Goal: Task Accomplishment & Management: Use online tool/utility

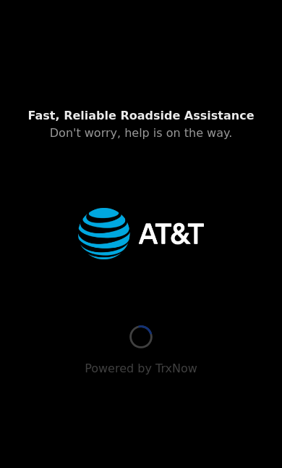
scroll to position [54, 17]
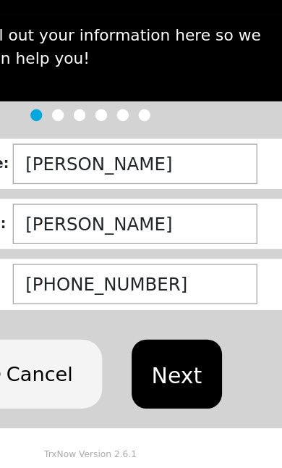
click at [172, 308] on button "Next" at bounding box center [205, 333] width 66 height 51
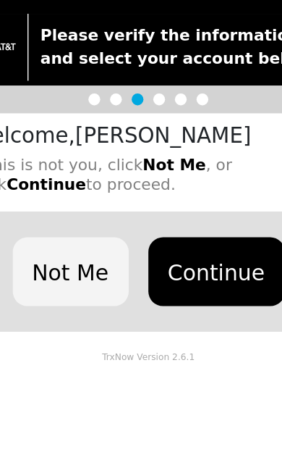
click at [167, 232] on button "Continue" at bounding box center [191, 257] width 101 height 51
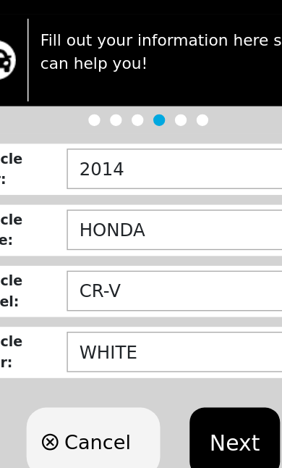
click at [172, 358] on button "Next" at bounding box center [205, 383] width 66 height 51
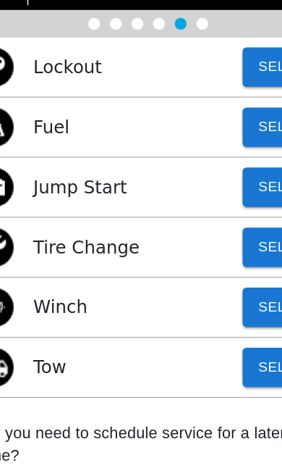
click at [96, 201] on div "Jump Start Select" at bounding box center [141, 196] width 282 height 44
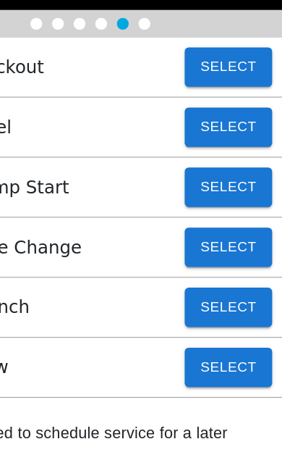
click at [211, 195] on button "Select" at bounding box center [243, 195] width 64 height 29
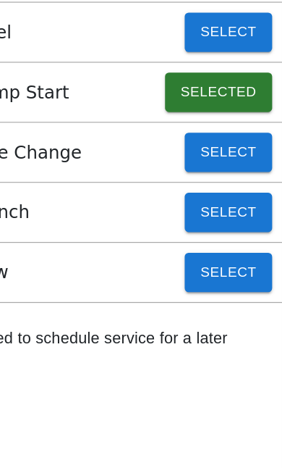
scroll to position [169, 0]
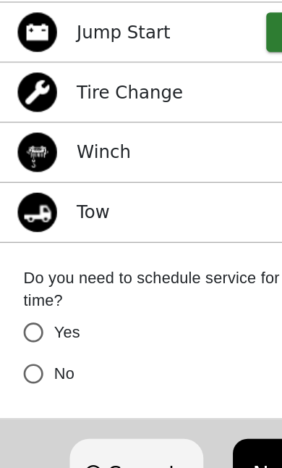
click at [22, 316] on input "No" at bounding box center [24, 331] width 30 height 30
radio input "false"
click at [188, 379] on button "Next" at bounding box center [205, 404] width 66 height 51
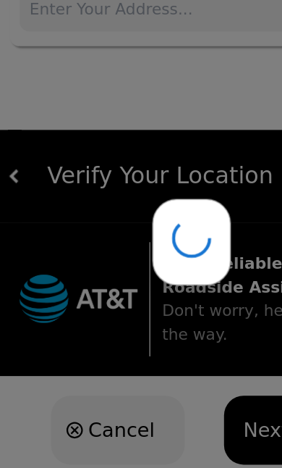
scroll to position [0, 0]
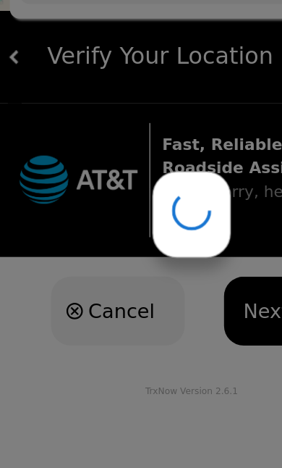
type input "[STREET_ADDRESS]"
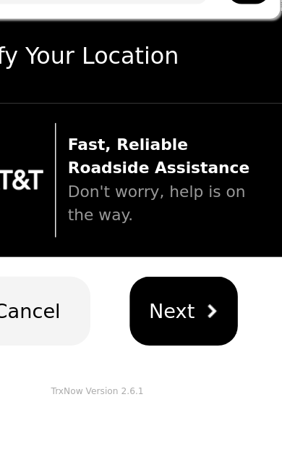
click at [180, 294] on span "Next" at bounding box center [197, 305] width 34 height 22
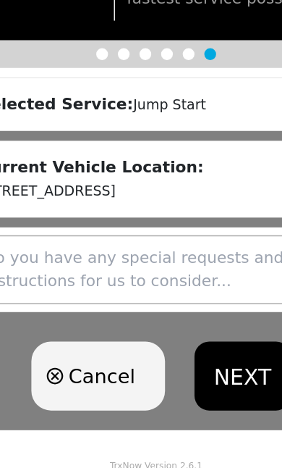
scroll to position [31, 0]
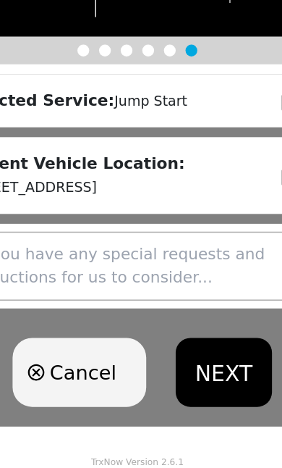
click at [169, 371] on button "NEXT" at bounding box center [204, 396] width 71 height 51
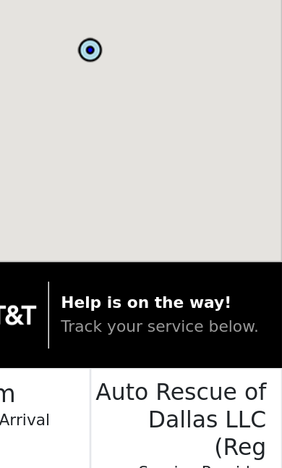
scroll to position [67, 0]
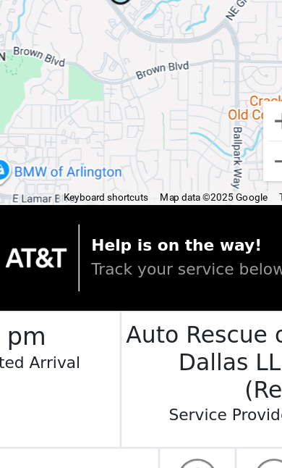
click at [119, 245] on strong "Help is on the way!" at bounding box center [182, 252] width 126 height 14
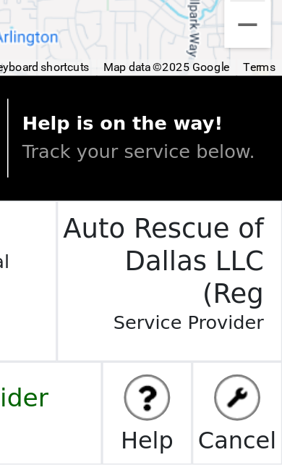
click at [119, 244] on p "Help is on the way! Track your service below." at bounding box center [193, 261] width 148 height 35
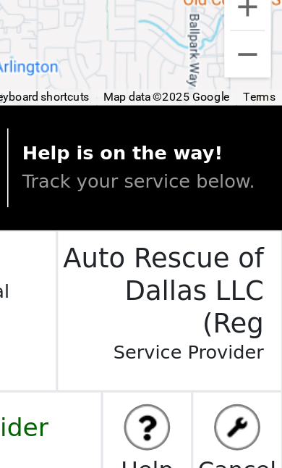
click at [119, 244] on p "Help is on the way! Track your service below." at bounding box center [193, 261] width 148 height 35
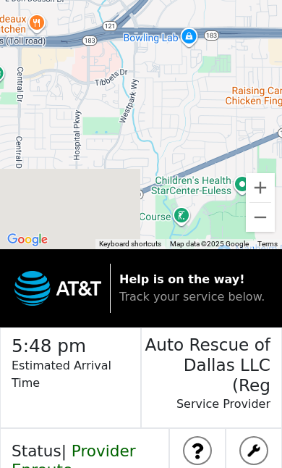
scroll to position [67, 0]
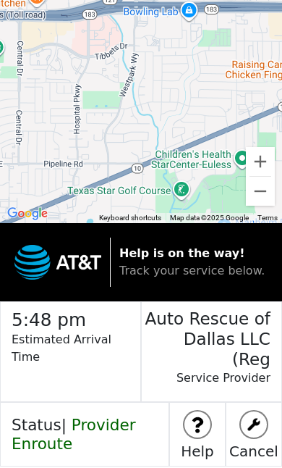
click at [56, 417] on span "Provider Enroute" at bounding box center [74, 434] width 125 height 37
click at [60, 421] on span "Provider Enroute" at bounding box center [74, 434] width 125 height 37
